Goal: Task Accomplishment & Management: Use online tool/utility

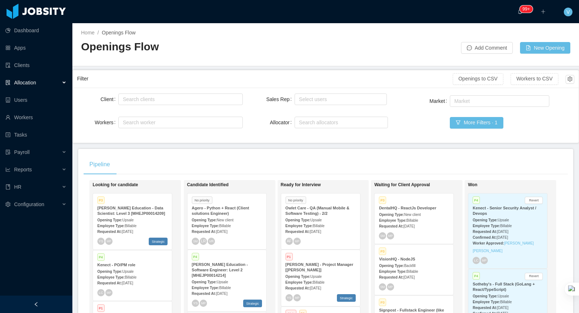
click at [238, 221] on div "Employee Type: Billable" at bounding box center [227, 225] width 70 height 8
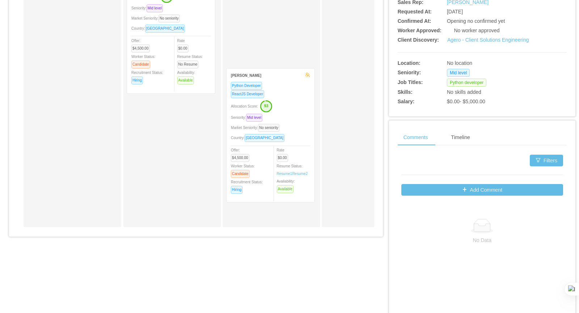
drag, startPoint x: 191, startPoint y: 123, endPoint x: 291, endPoint y: 108, distance: 101.1
click at [291, 108] on div "Applied Ezequiel Berazategui ReactJS Developer Python Developer Seniority: Juni…" at bounding box center [196, 49] width 356 height 368
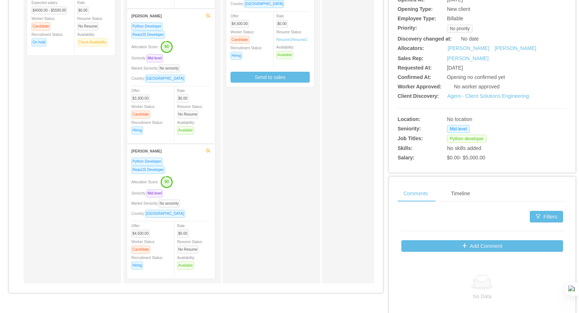
scroll to position [194, 0]
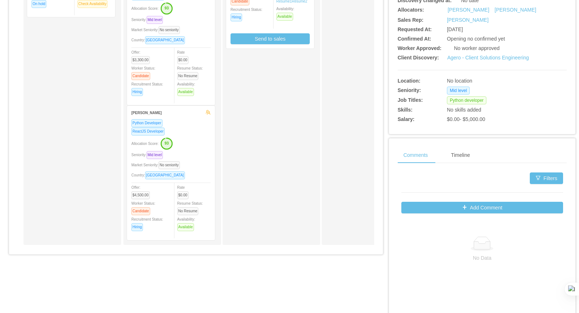
click at [199, 130] on div "ReactJS Developer" at bounding box center [170, 131] width 79 height 8
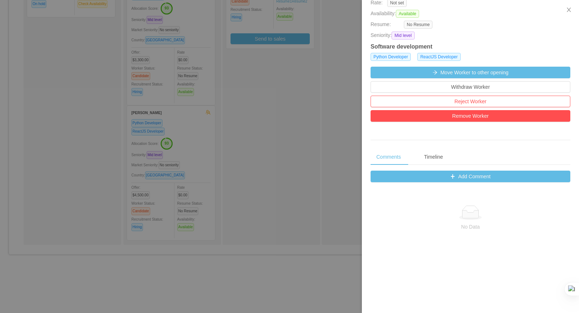
scroll to position [186, 0]
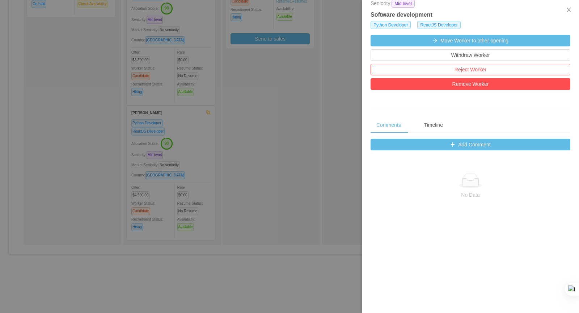
click at [236, 102] on div at bounding box center [289, 156] width 579 height 313
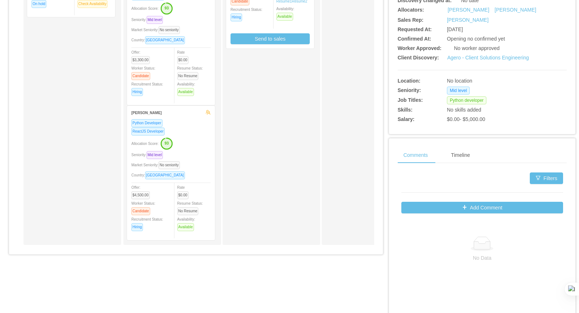
click at [193, 132] on div "Python Developer ReactJS Developer Allocation Score: 93 Seniority: Mid level Ma…" at bounding box center [170, 177] width 79 height 117
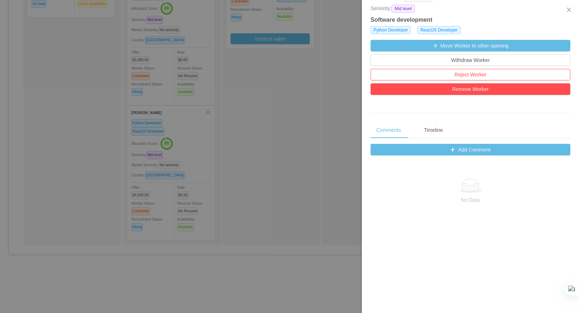
scroll to position [0, 0]
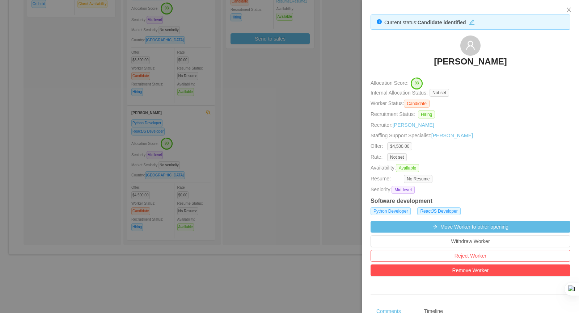
click at [311, 94] on div at bounding box center [289, 156] width 579 height 313
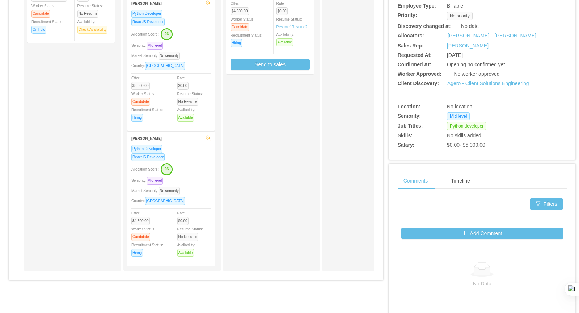
scroll to position [194, 0]
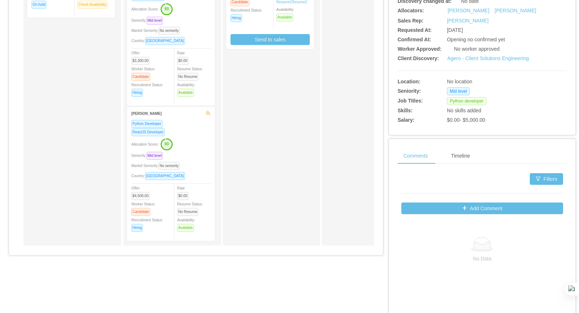
drag, startPoint x: 256, startPoint y: 126, endPoint x: 206, endPoint y: 131, distance: 50.8
click at [206, 131] on div "Python Developer ReactJS Developer Allocation Score: 93 Seniority: Mid level Ma…" at bounding box center [170, 177] width 79 height 117
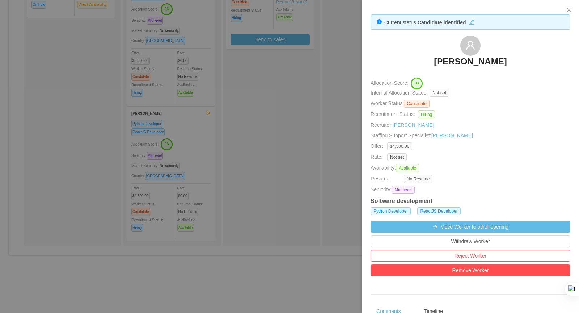
click at [202, 131] on div at bounding box center [289, 156] width 579 height 313
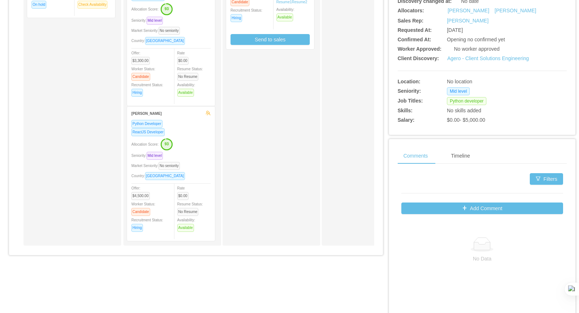
scroll to position [333, 0]
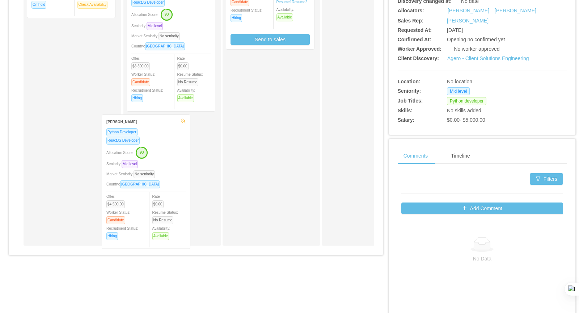
drag, startPoint x: 203, startPoint y: 130, endPoint x: 187, endPoint y: 144, distance: 20.8
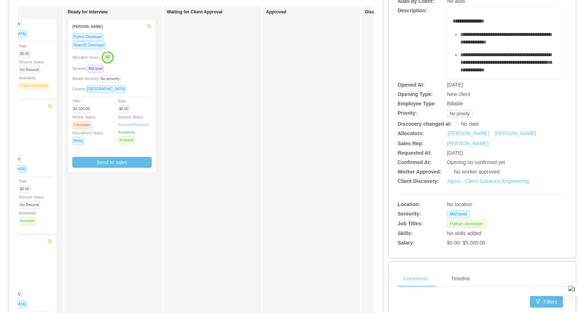
scroll to position [0, 163]
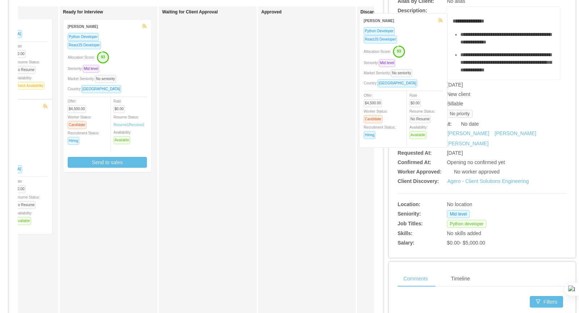
drag, startPoint x: 34, startPoint y: 259, endPoint x: 430, endPoint y: 43, distance: 451.0
click at [430, 43] on div "Candidates Allocation Flow Candidates Recruitment Flow Candidates Allocation Fl…" at bounding box center [290, 202] width 562 height 517
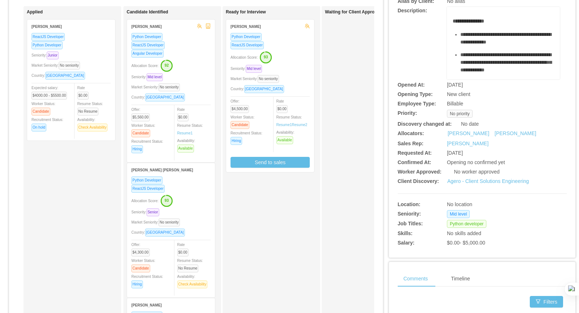
scroll to position [0, 0]
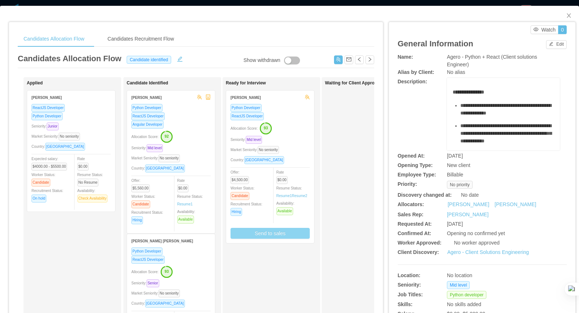
click at [270, 232] on button "Send to sales" at bounding box center [269, 233] width 79 height 11
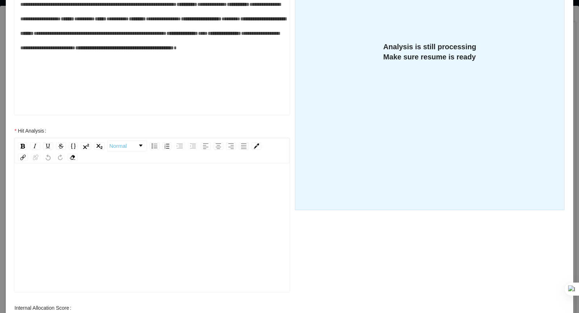
scroll to position [16, 0]
click at [109, 186] on div "rdw-editor" at bounding box center [152, 223] width 264 height 127
click at [165, 191] on div "To enrich screen reader interactions, please activate Accessibility in Grammarl…" at bounding box center [152, 223] width 264 height 127
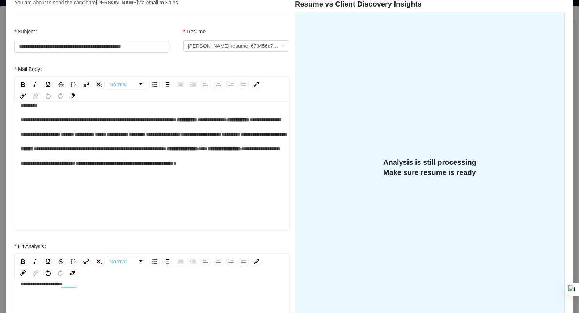
scroll to position [0, 0]
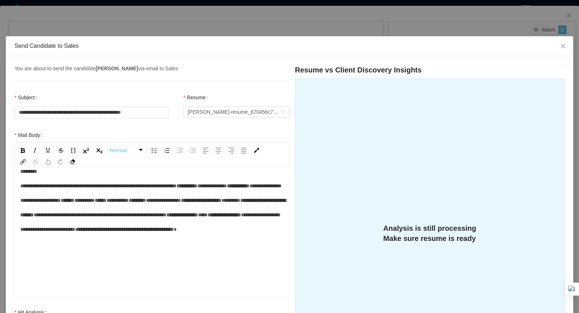
drag, startPoint x: 573, startPoint y: 45, endPoint x: 565, endPoint y: 58, distance: 15.3
click at [0, 312] on div at bounding box center [0, 313] width 0 height 0
click at [561, 46] on icon "icon: close" at bounding box center [563, 46] width 6 height 6
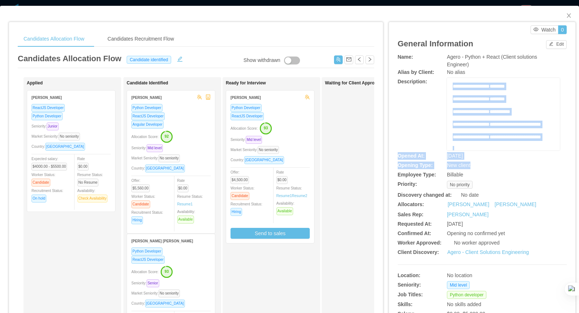
scroll to position [350, 0]
drag, startPoint x: 453, startPoint y: 93, endPoint x: 546, endPoint y: 120, distance: 96.3
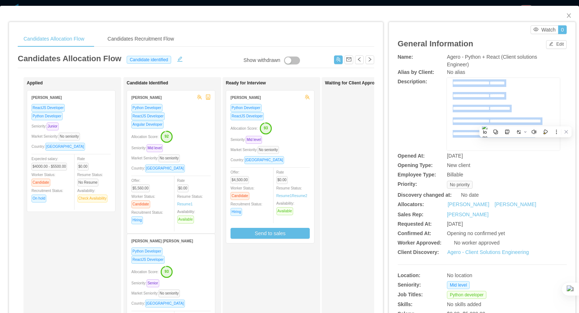
copy div "**********"
click at [246, 98] on strong "Hernan Rengel" at bounding box center [245, 98] width 30 height 4
click at [285, 112] on div "ReactJS Developer" at bounding box center [269, 116] width 79 height 8
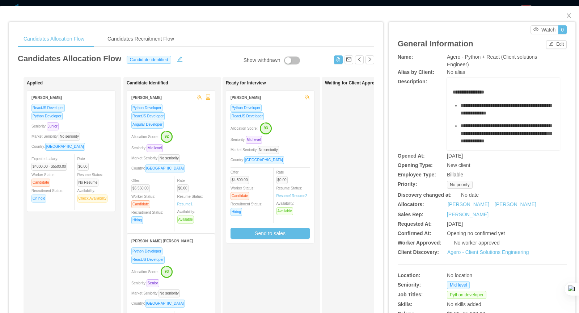
click at [290, 126] on div "Allocation Score: 93" at bounding box center [269, 128] width 79 height 12
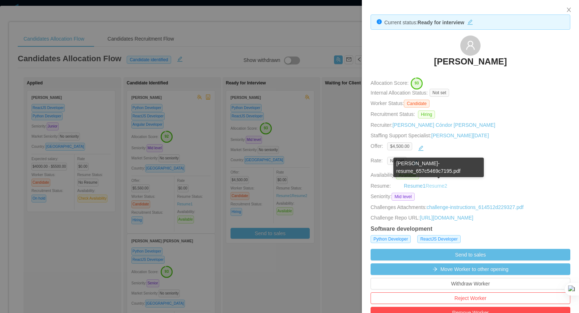
click at [431, 183] on link "Resume 2" at bounding box center [437, 186] width 22 height 8
click at [416, 185] on link "Resume 1" at bounding box center [415, 186] width 22 height 8
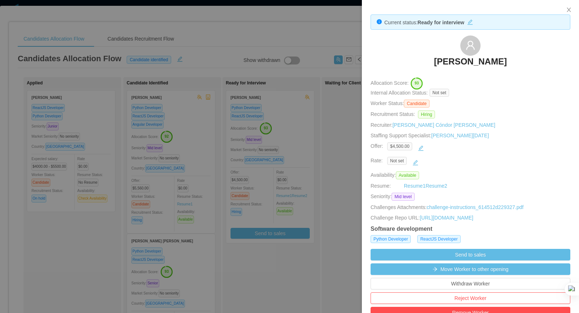
drag, startPoint x: 314, startPoint y: 275, endPoint x: 293, endPoint y: 248, distance: 33.6
click at [314, 275] on div at bounding box center [289, 156] width 579 height 313
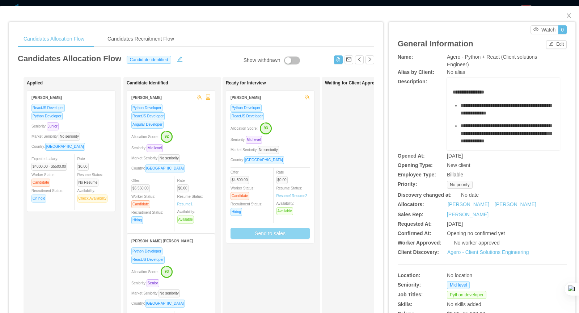
click at [282, 234] on button "Send to sales" at bounding box center [269, 233] width 79 height 11
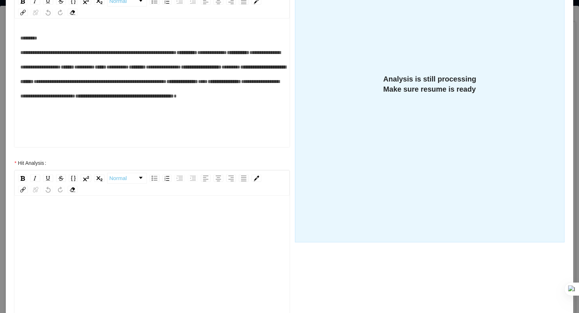
scroll to position [16, 0]
click at [126, 230] on div "rdw-editor" at bounding box center [152, 255] width 264 height 127
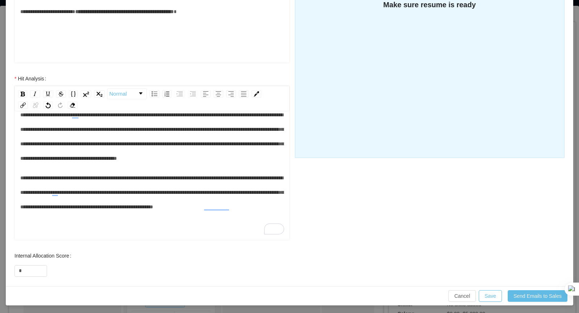
scroll to position [19, 0]
drag, startPoint x: 34, startPoint y: 270, endPoint x: 0, endPoint y: 252, distance: 38.5
click at [0, 261] on div "**********" at bounding box center [289, 156] width 579 height 313
type input "**"
click at [493, 295] on button "Save" at bounding box center [490, 296] width 23 height 12
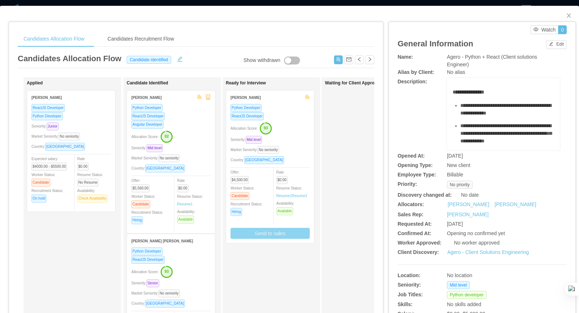
scroll to position [197, 0]
click at [571, 13] on icon "icon: close" at bounding box center [569, 16] width 6 height 6
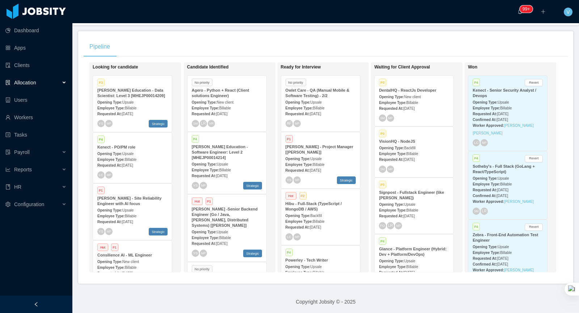
scroll to position [0, 0]
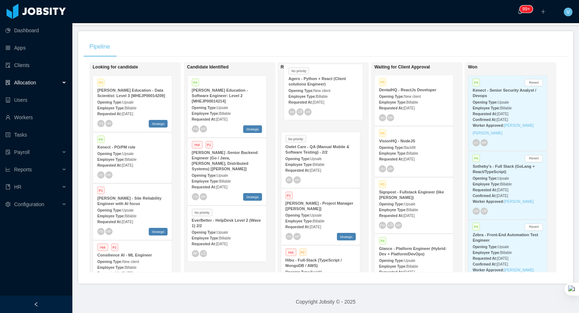
drag, startPoint x: 237, startPoint y: 111, endPoint x: 336, endPoint y: 101, distance: 100.0
click at [336, 101] on div "Looking for candidate P3 McGraw-Hill Education - Data Scientist: Level 3 [MHEJP…" at bounding box center [326, 170] width 484 height 216
